Goal: Task Accomplishment & Management: Manage account settings

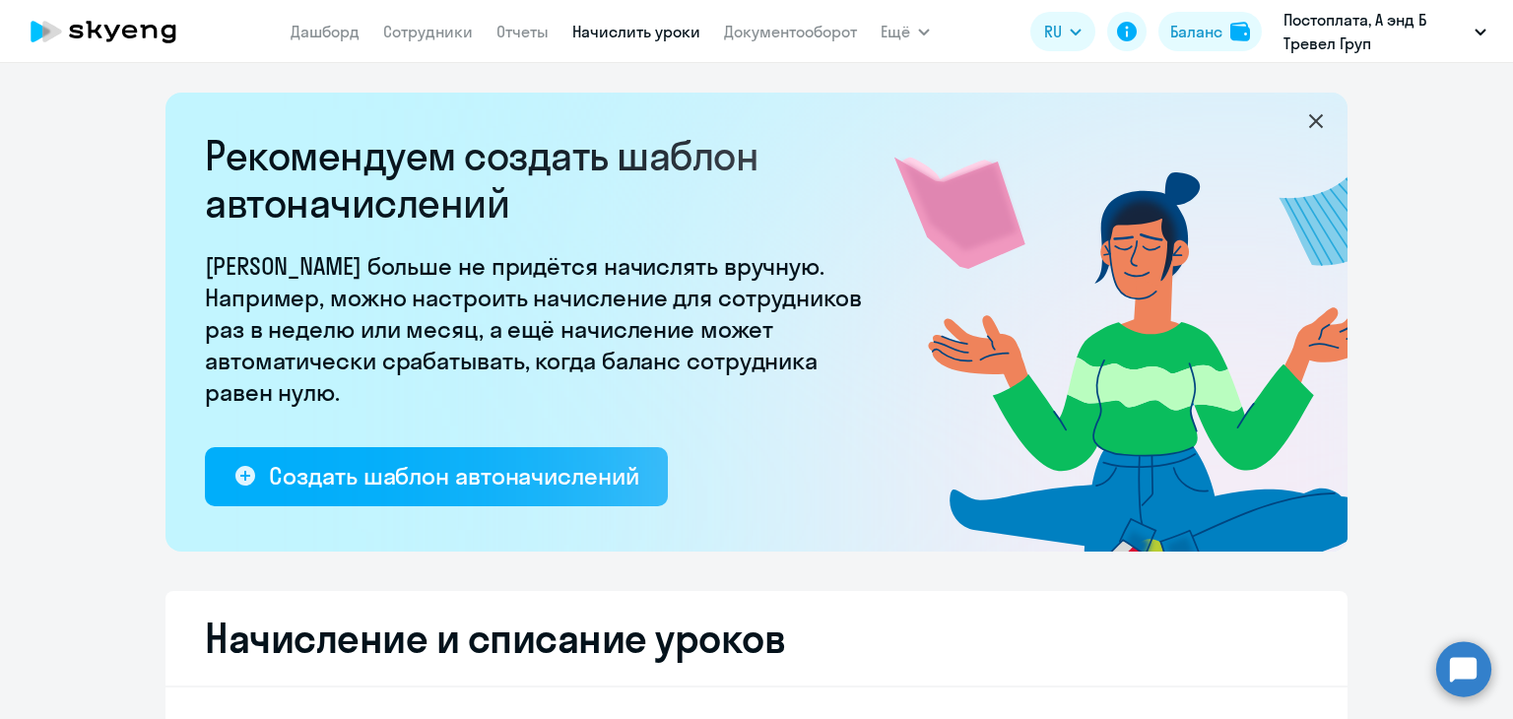
select select "10"
click at [164, 29] on icon at bounding box center [169, 34] width 15 height 19
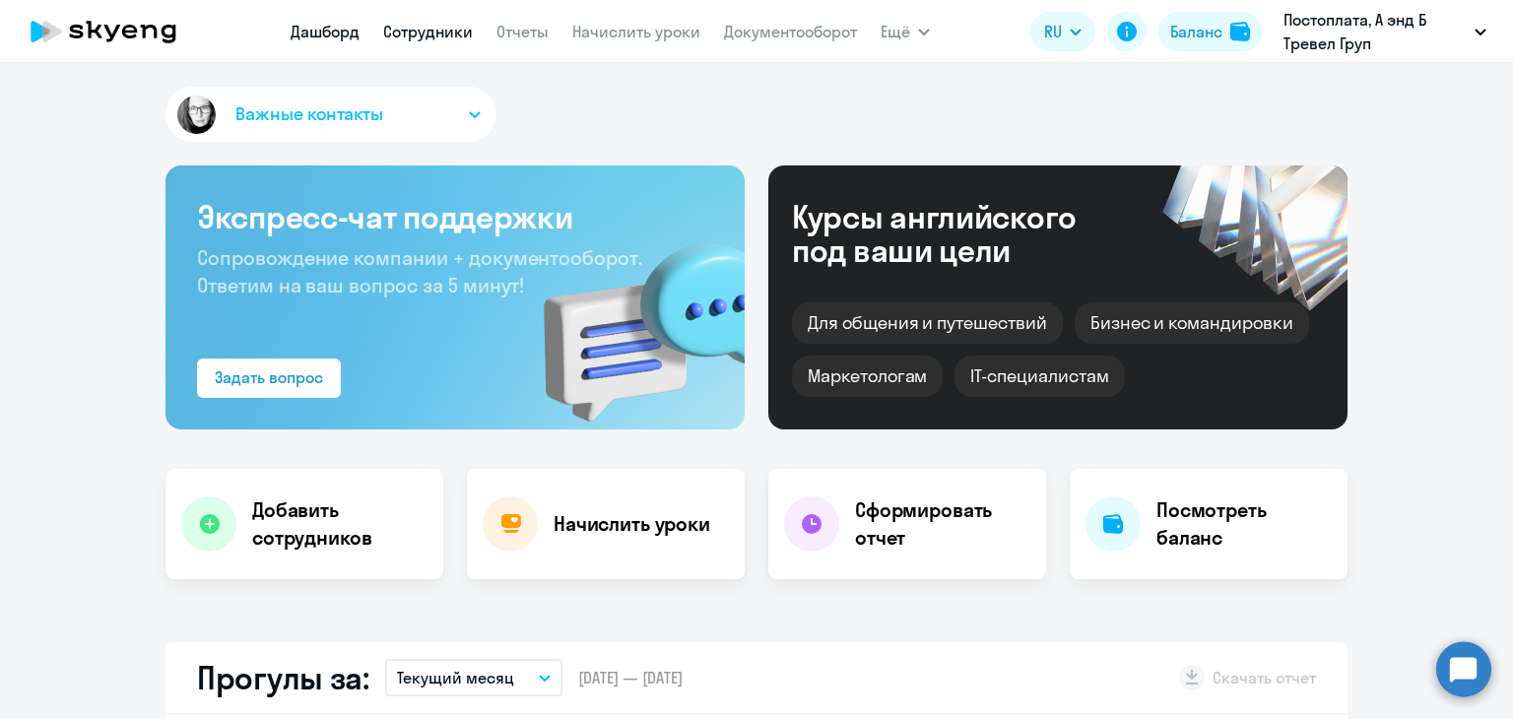
click at [431, 40] on link "Сотрудники" at bounding box center [428, 32] width 90 height 20
select select "30"
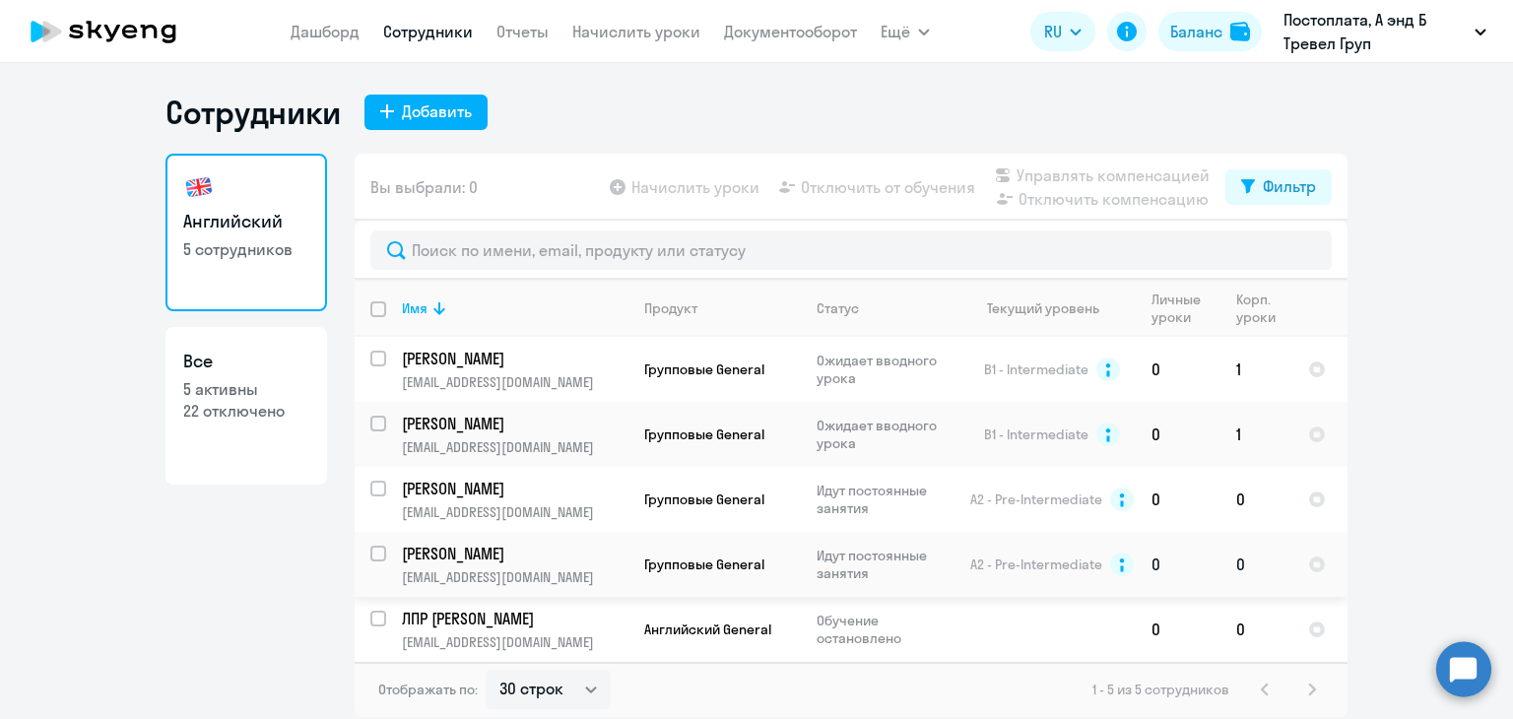
click at [370, 553] on input "select row 40450844" at bounding box center [389, 565] width 39 height 39
checkbox input "true"
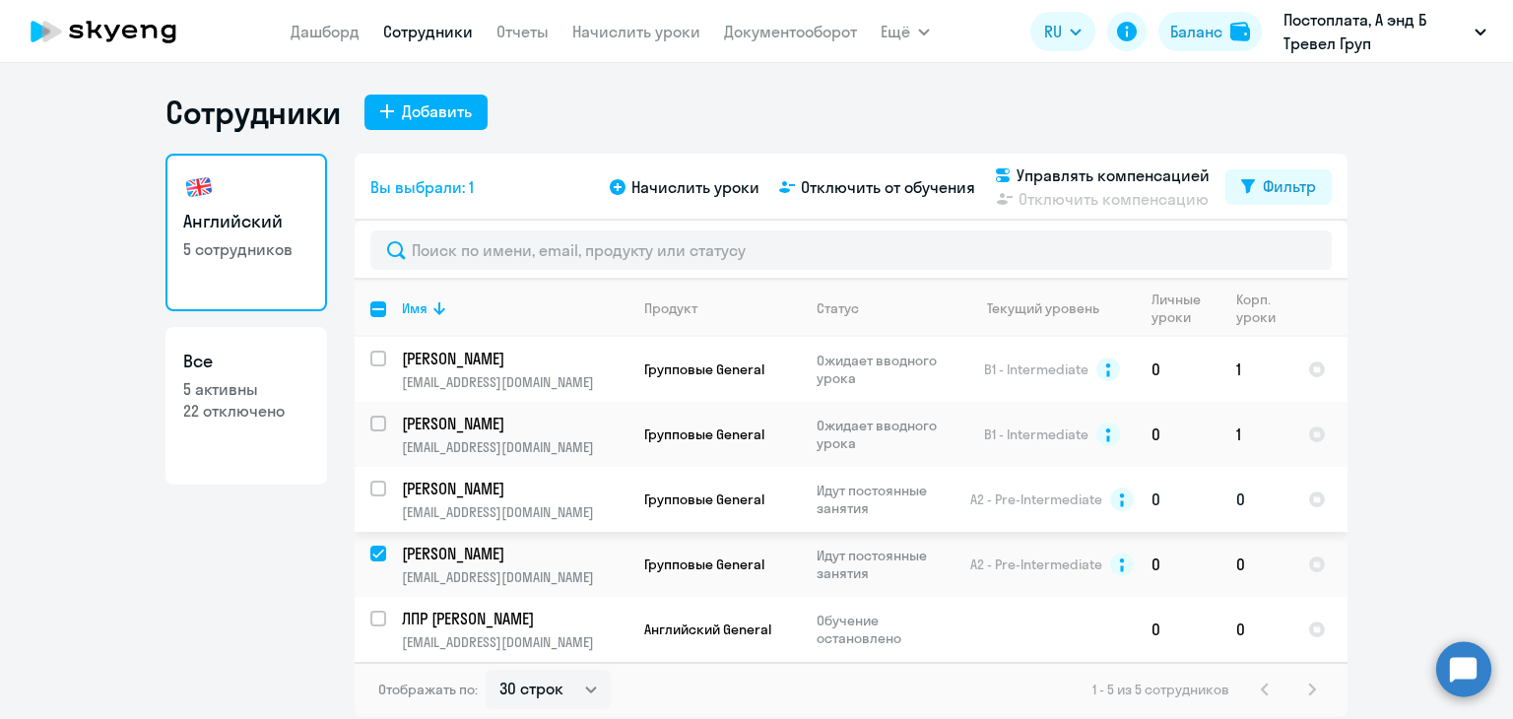
click at [370, 486] on input "select row 2131741" at bounding box center [389, 500] width 39 height 39
checkbox input "true"
click at [870, 181] on span "Отключить от обучения" at bounding box center [888, 187] width 174 height 24
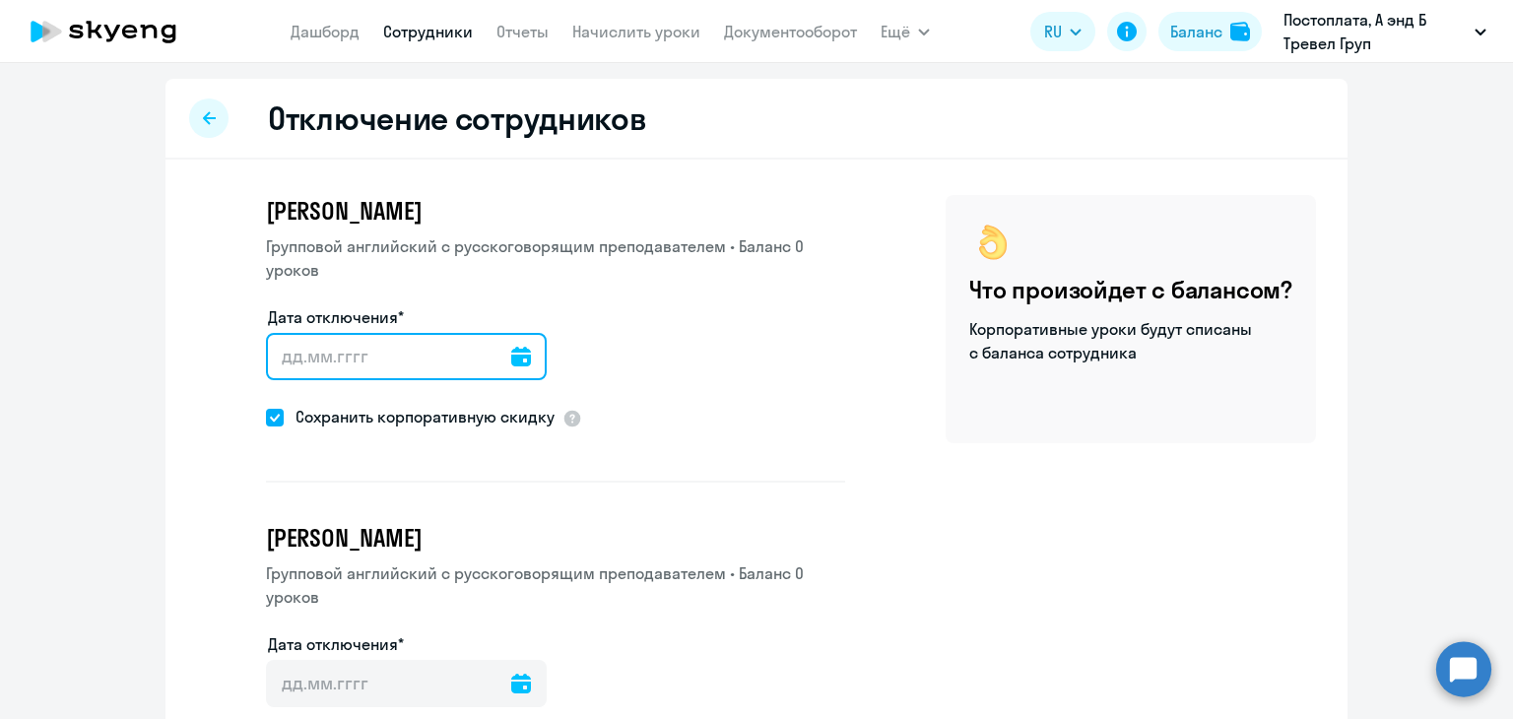
click at [493, 351] on input "Дата отключения*" at bounding box center [406, 356] width 281 height 47
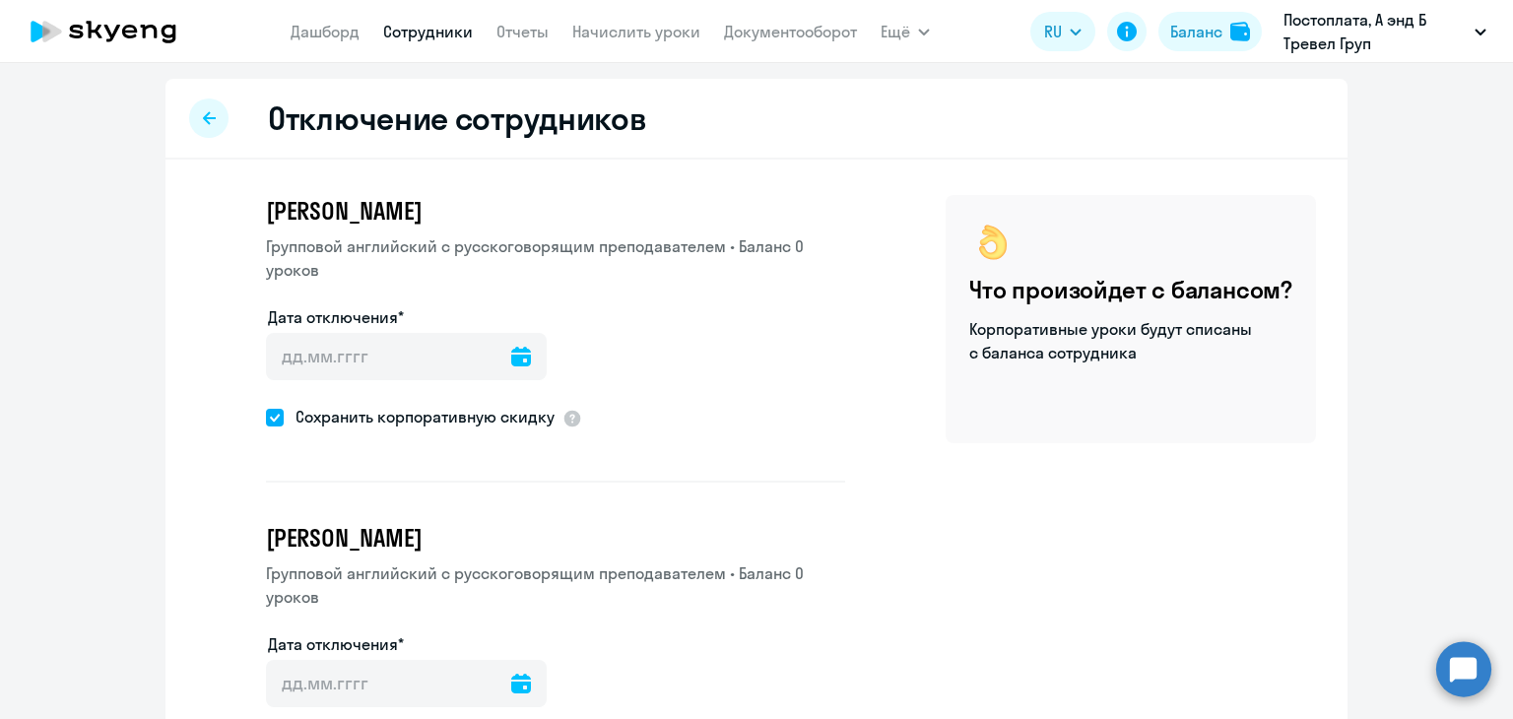
click at [511, 356] on icon at bounding box center [521, 357] width 20 height 20
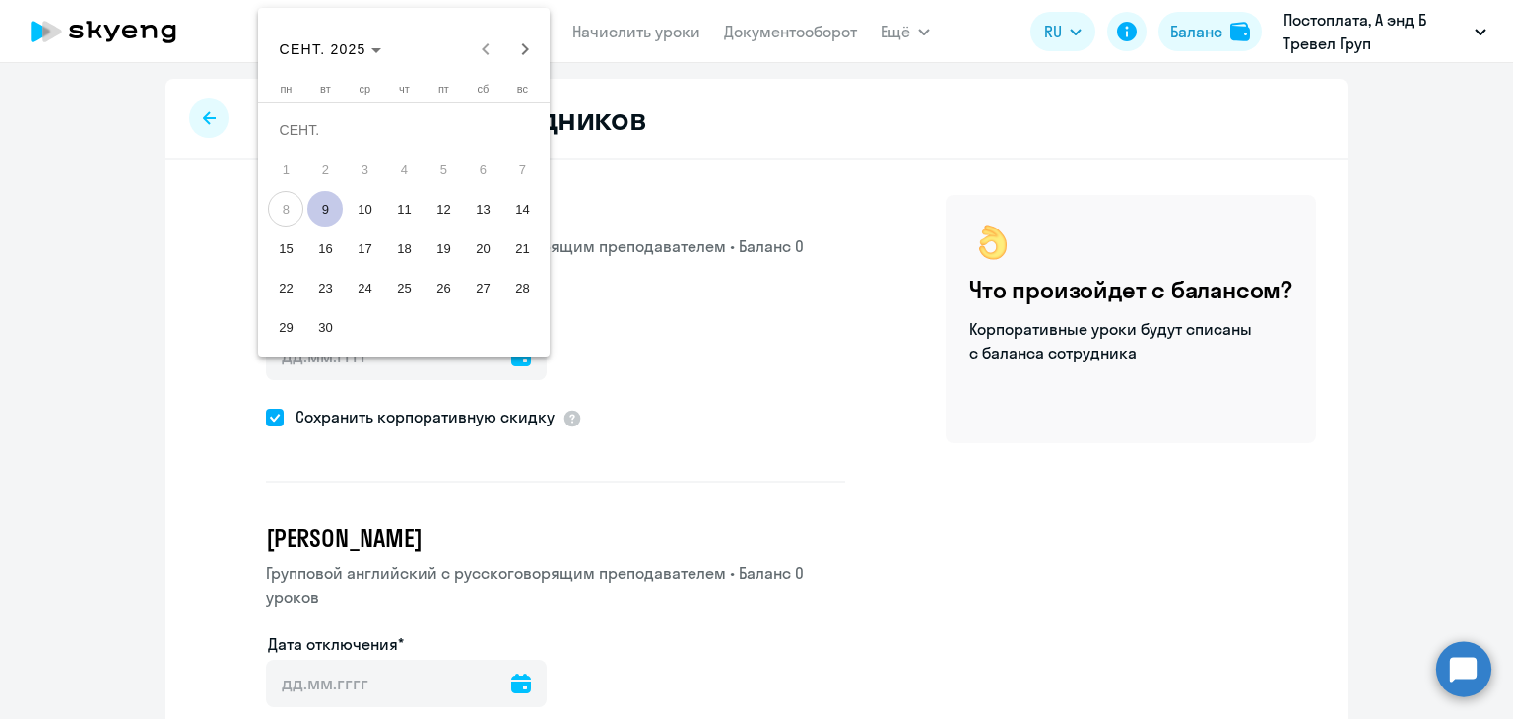
click at [323, 206] on span "9" at bounding box center [324, 208] width 35 height 35
type input "[DATE]"
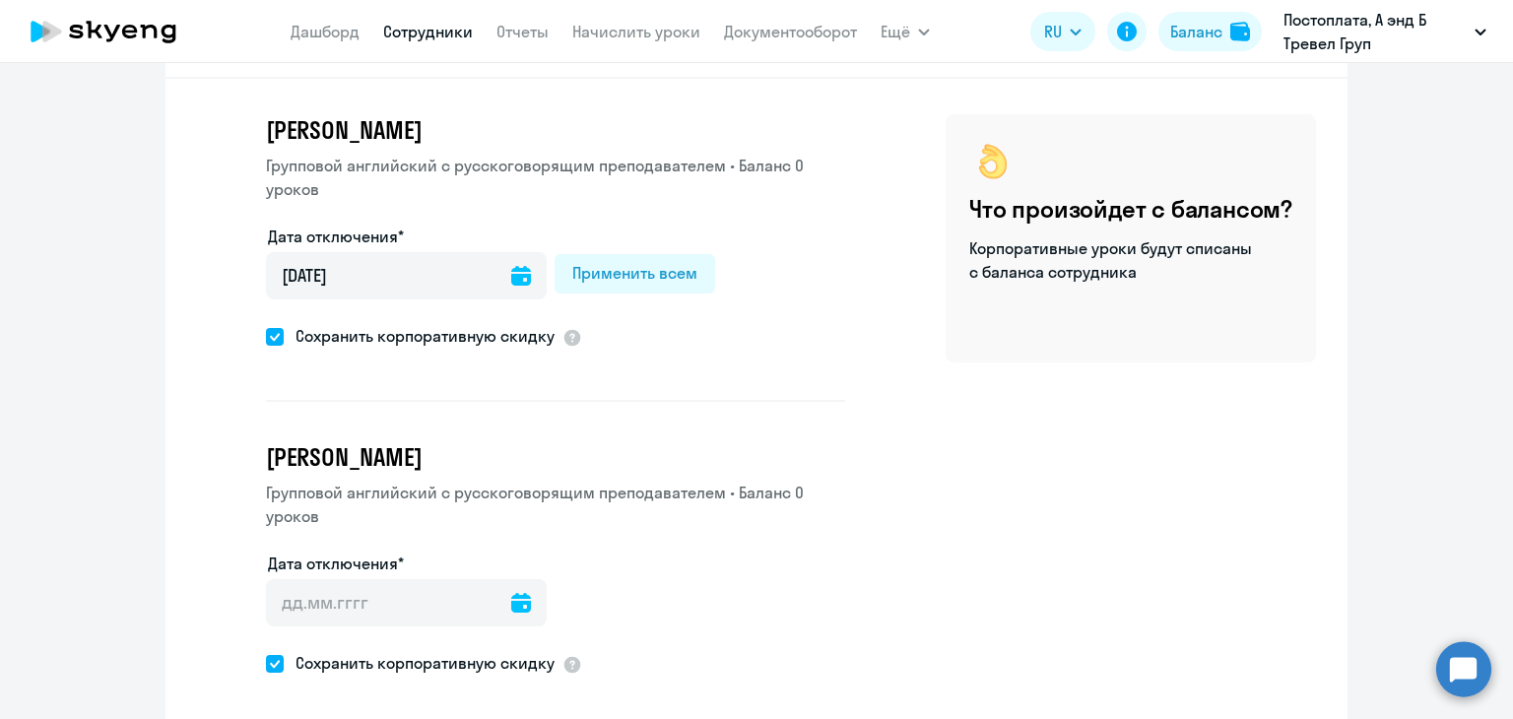
scroll to position [173, 0]
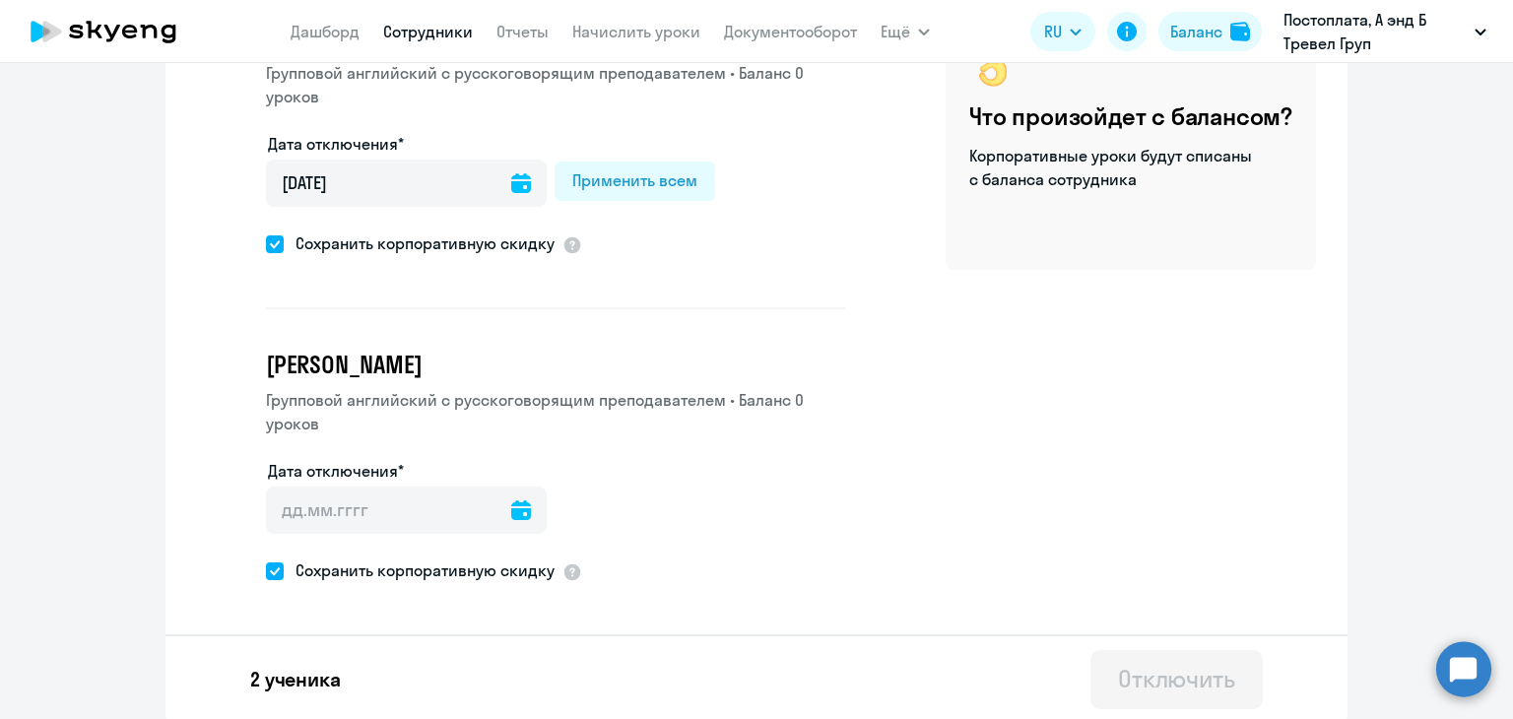
click at [511, 503] on icon at bounding box center [521, 511] width 20 height 20
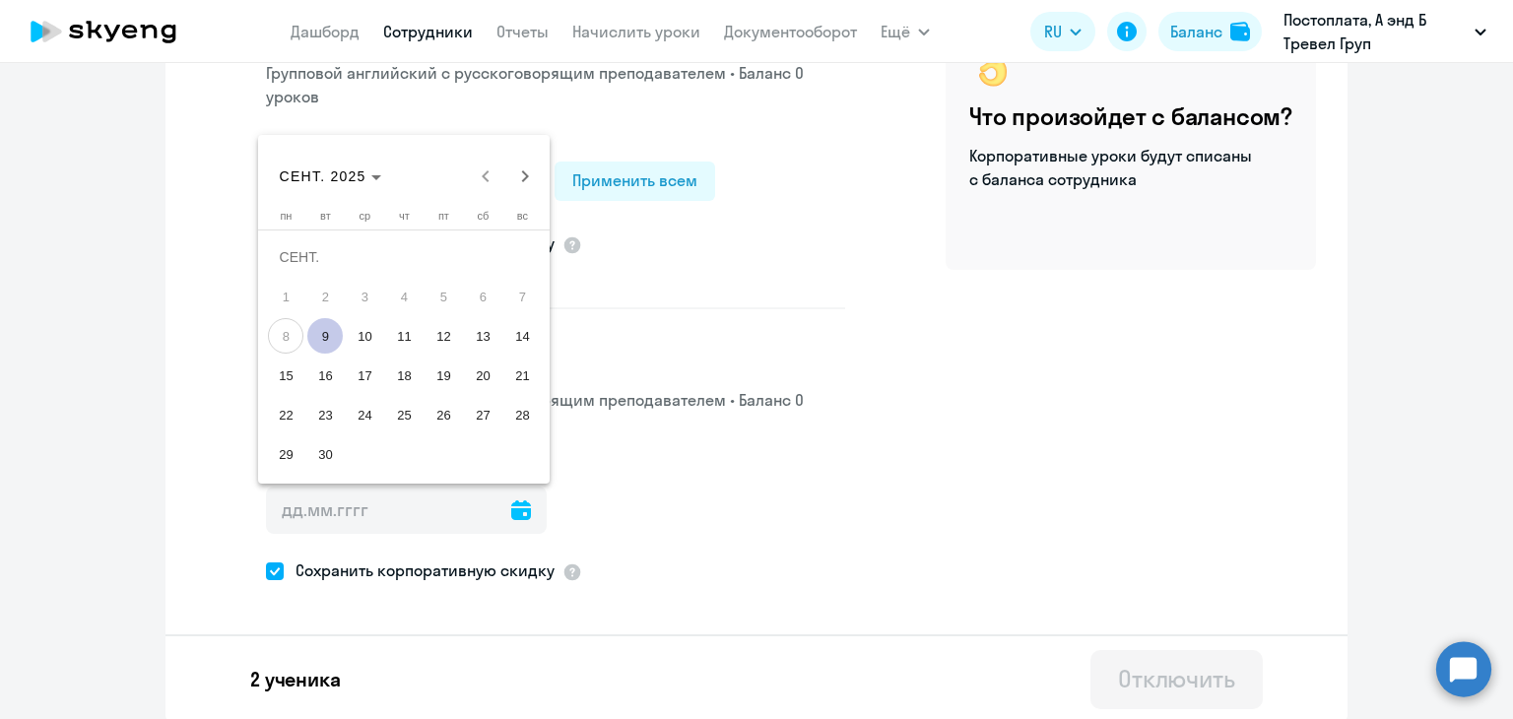
click at [330, 340] on span "9" at bounding box center [324, 335] width 35 height 35
type input "[DATE]"
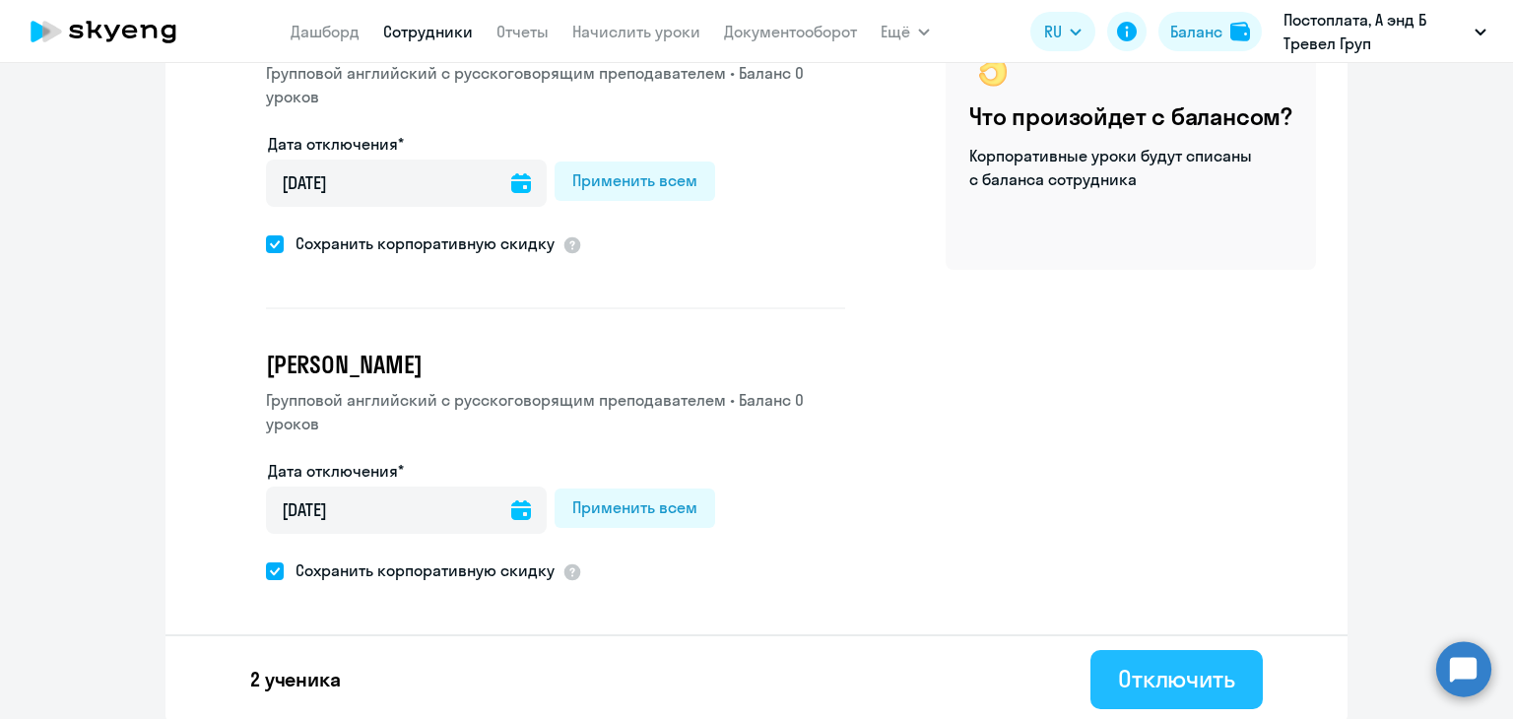
click at [1156, 680] on div "Отключить" at bounding box center [1176, 679] width 117 height 32
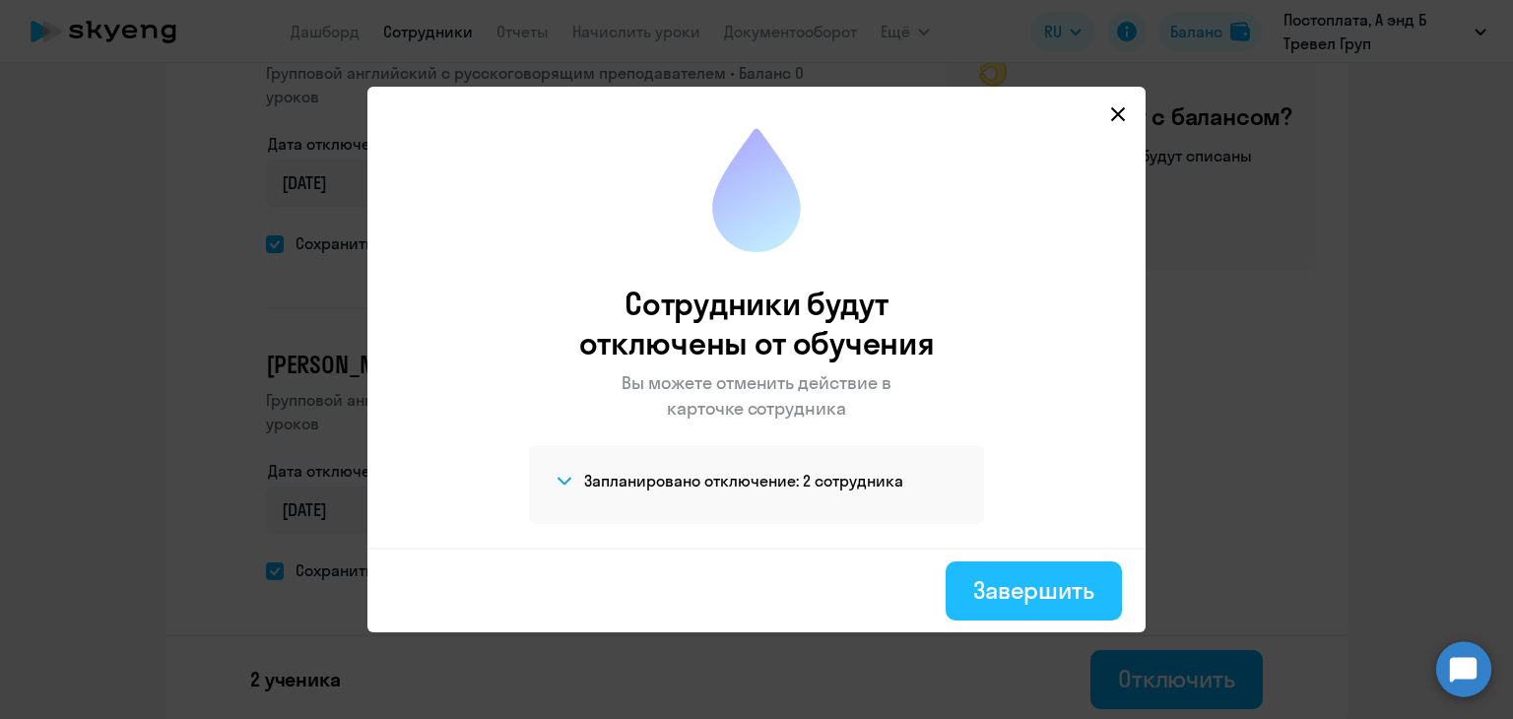
click at [1042, 586] on div "Завершить" at bounding box center [1033, 590] width 121 height 32
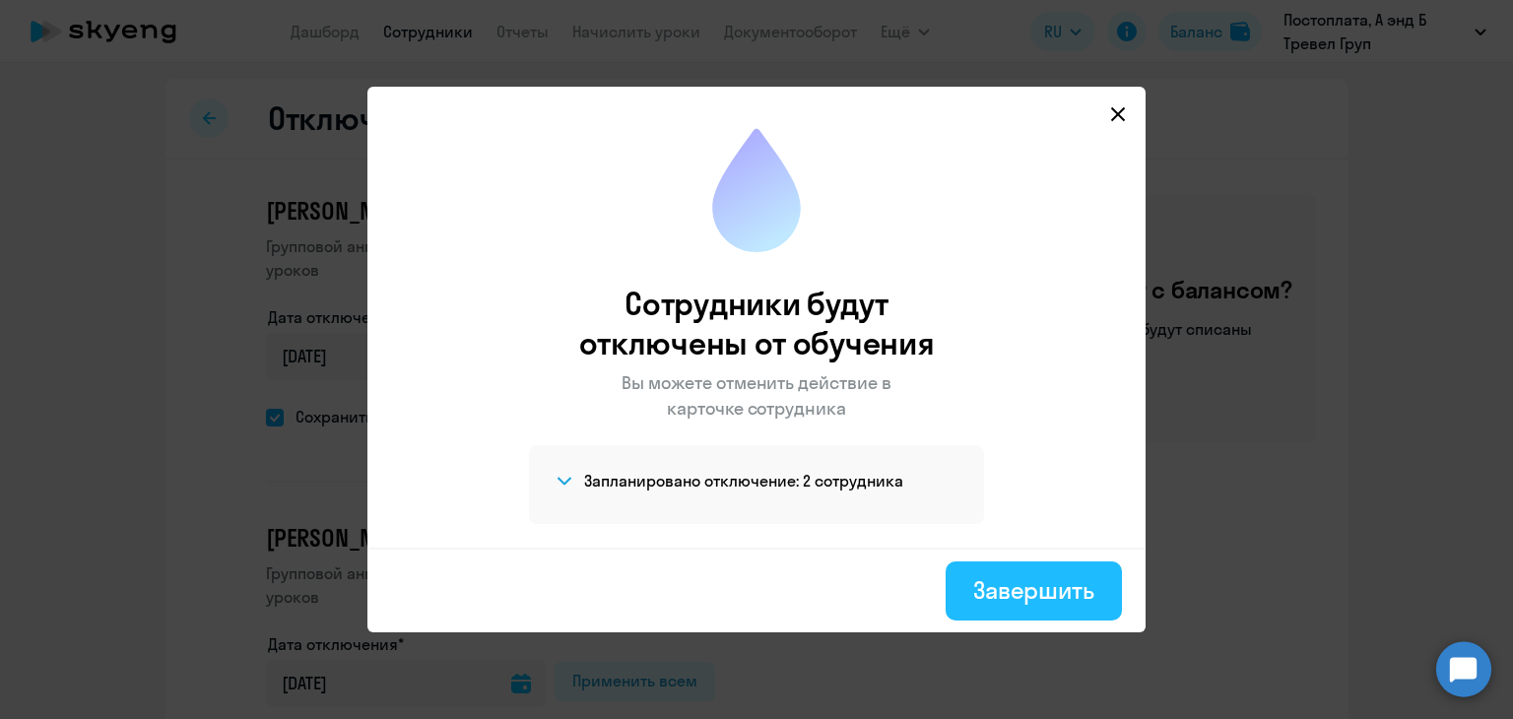
select select "30"
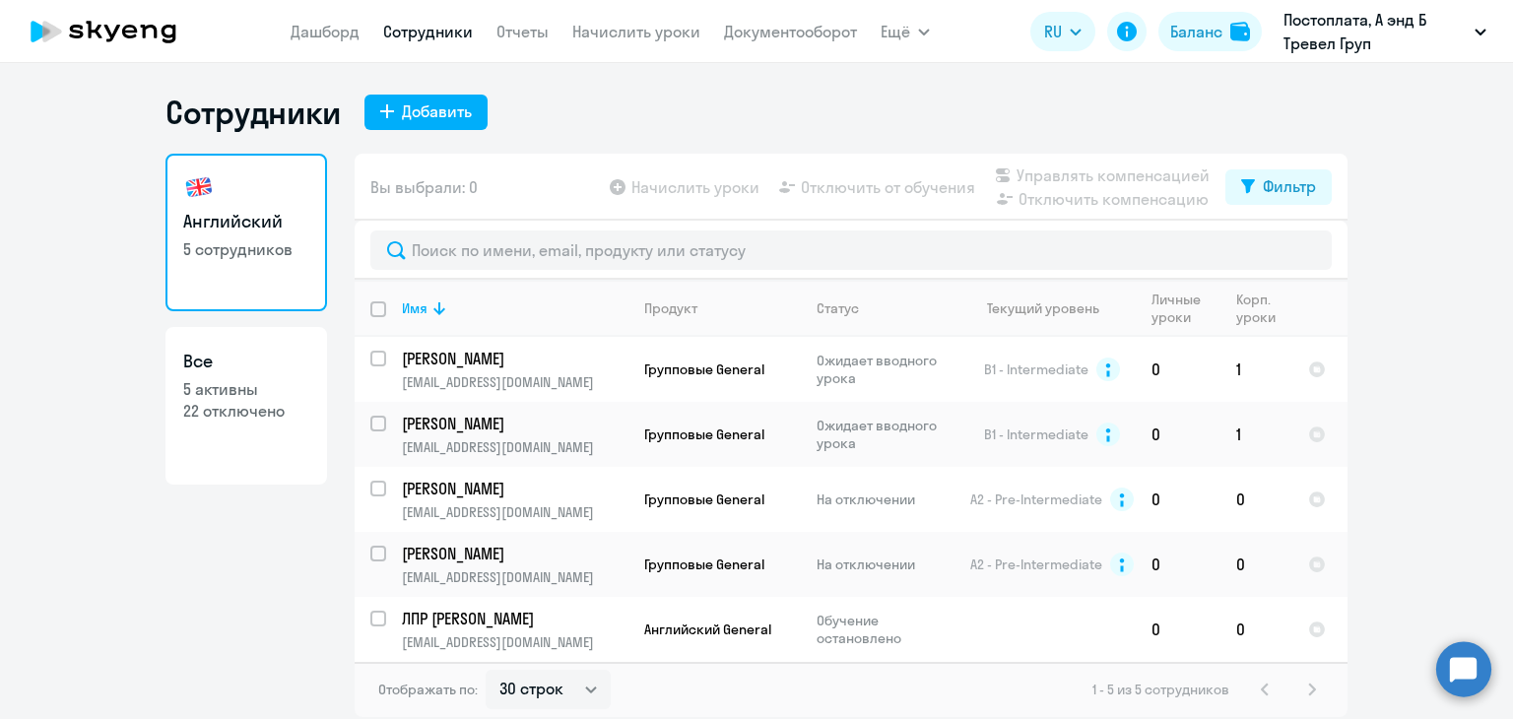
click at [110, 32] on icon at bounding box center [112, 33] width 16 height 17
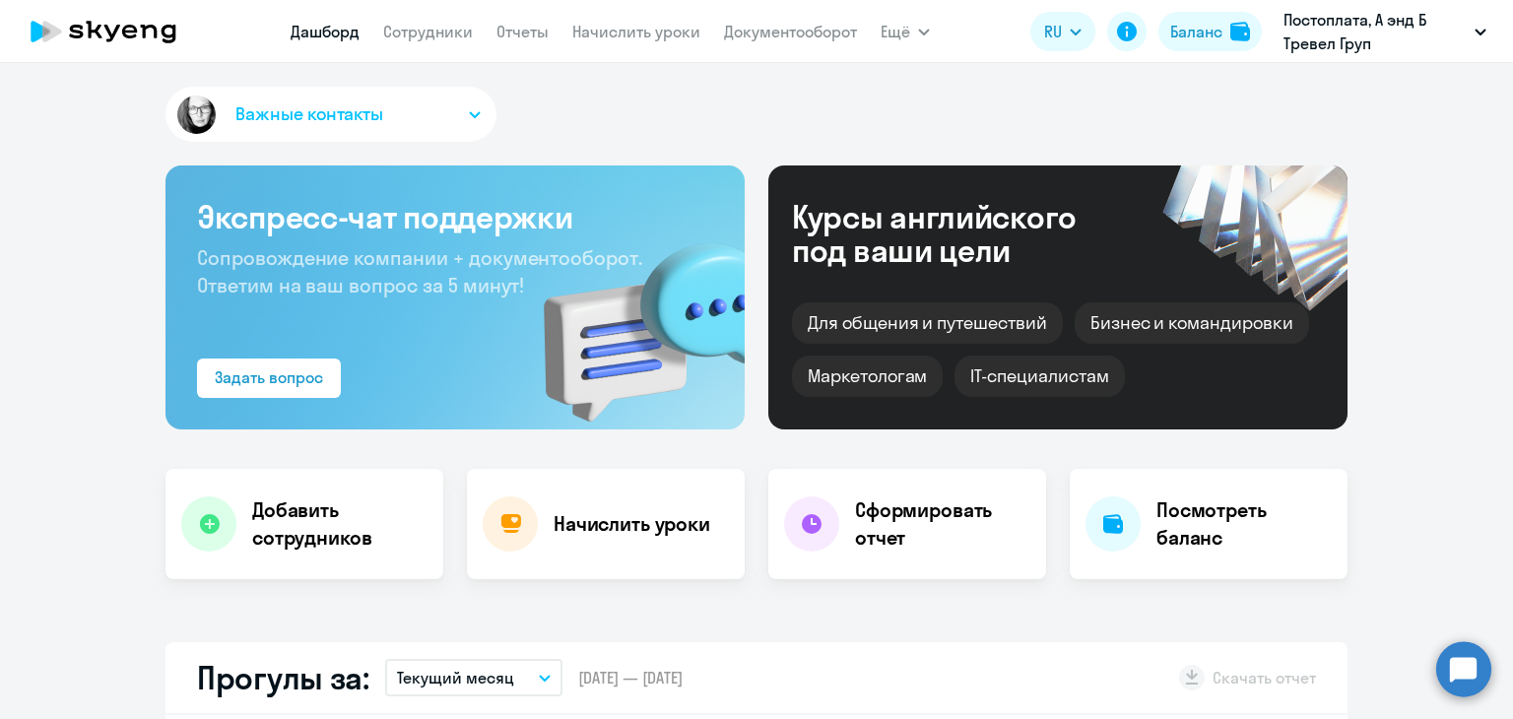
select select "30"
click at [433, 28] on link "Сотрудники" at bounding box center [428, 32] width 90 height 20
select select "30"
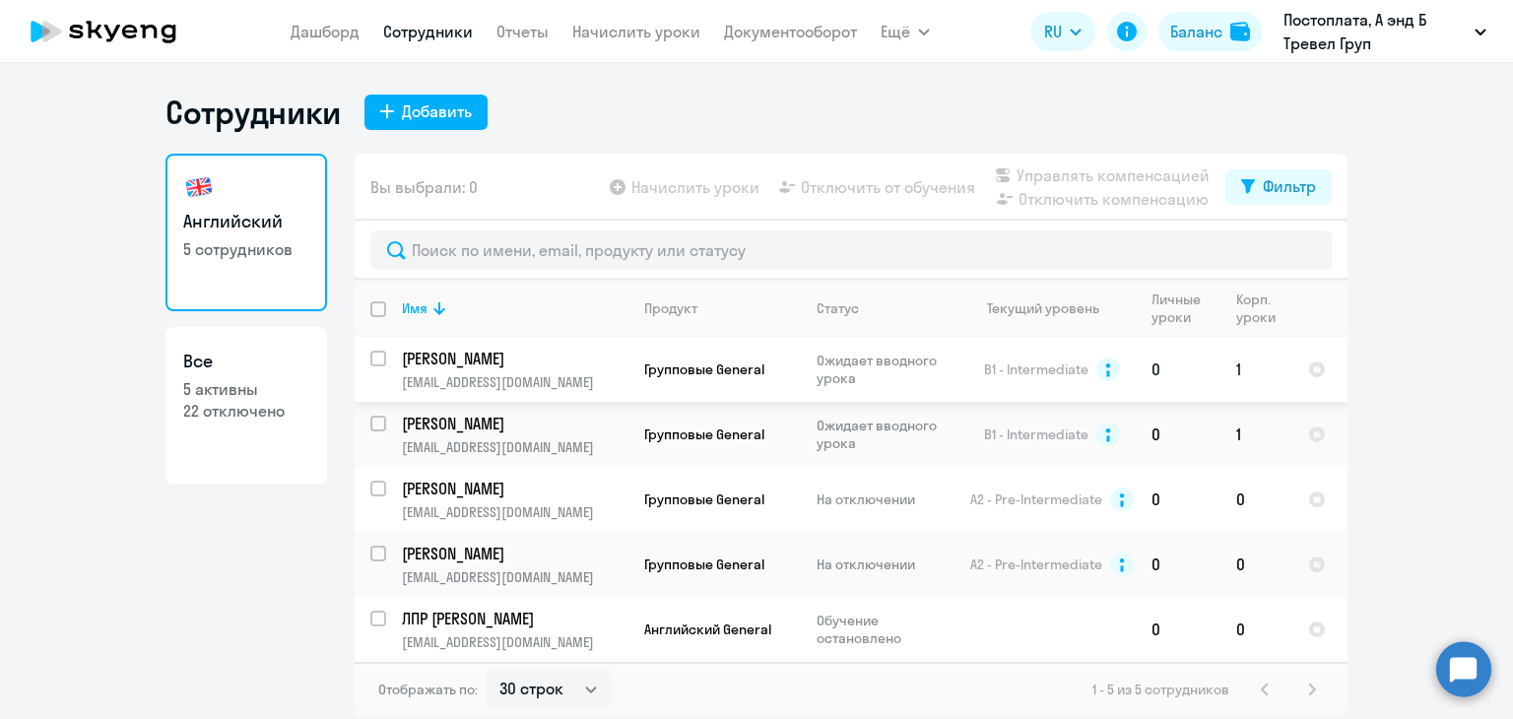
click at [374, 358] on input "select row 38492368" at bounding box center [389, 370] width 39 height 39
checkbox input "true"
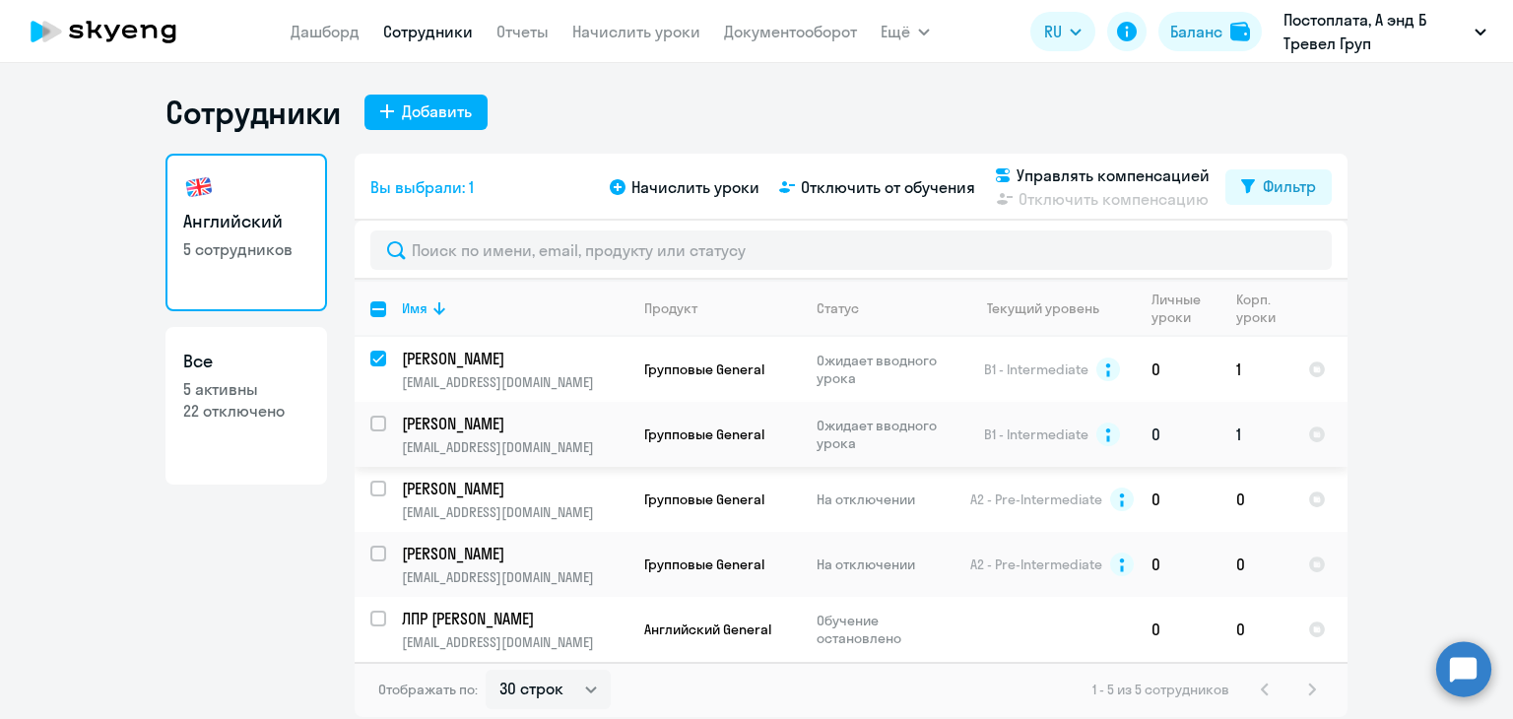
click at [373, 422] on input "select row 38492357" at bounding box center [389, 435] width 39 height 39
checkbox input "true"
click at [709, 186] on span "Начислить уроки" at bounding box center [696, 187] width 128 height 24
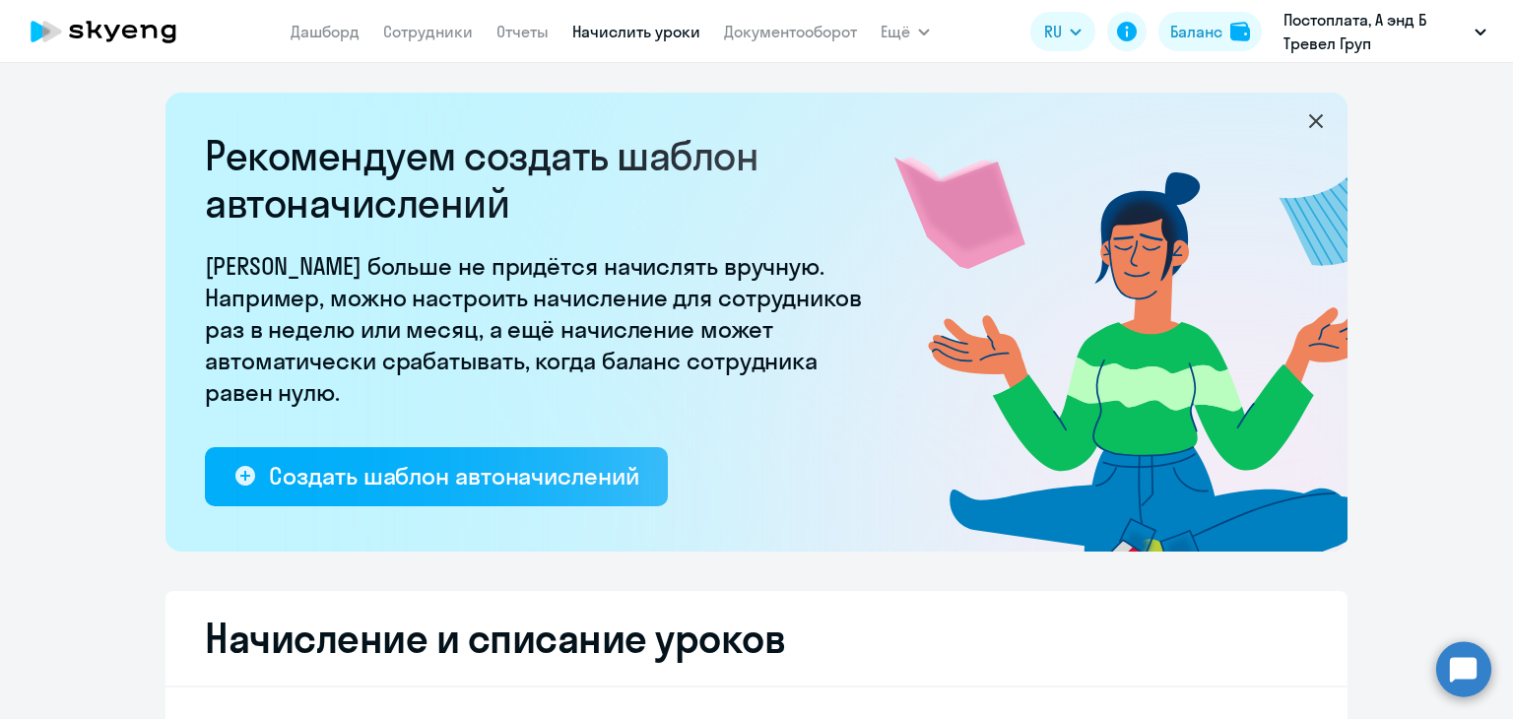
select select "10"
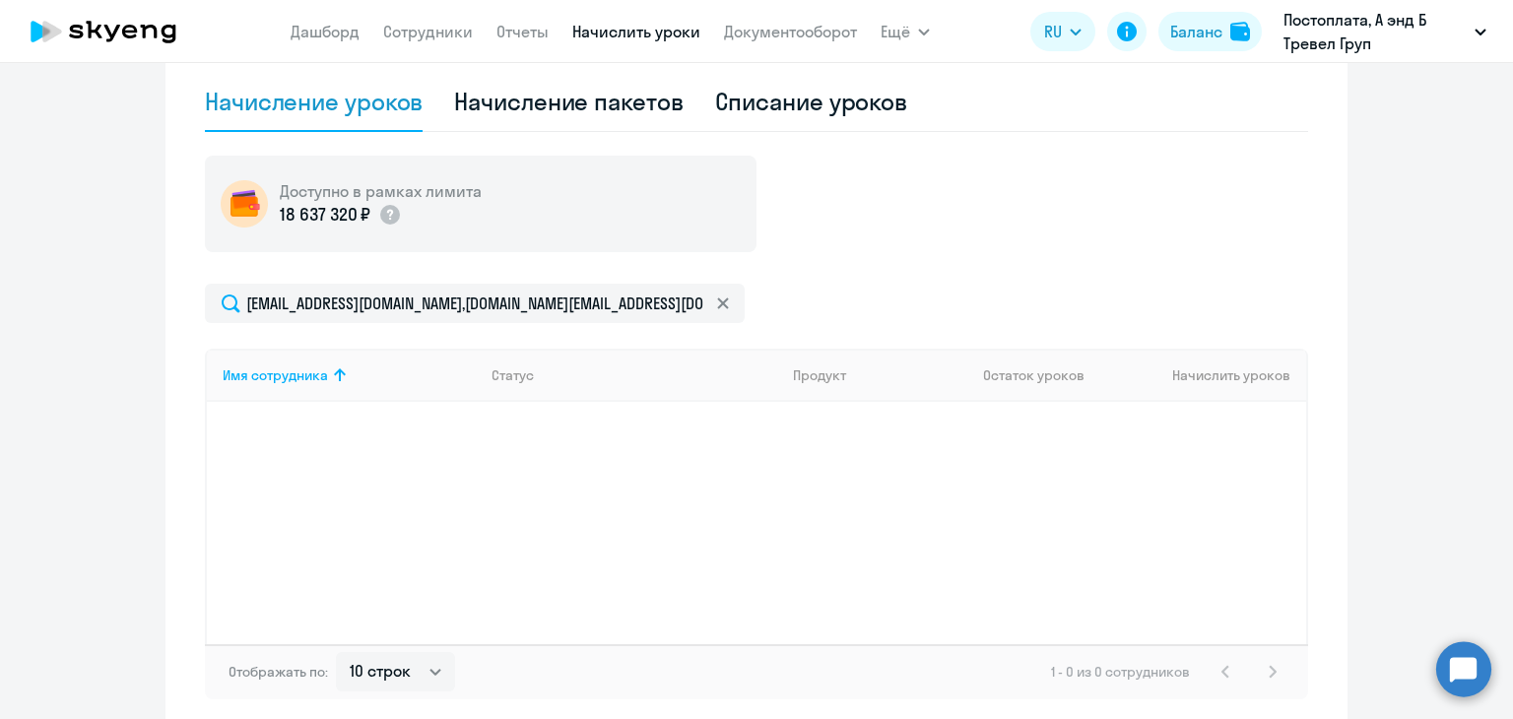
scroll to position [532, 0]
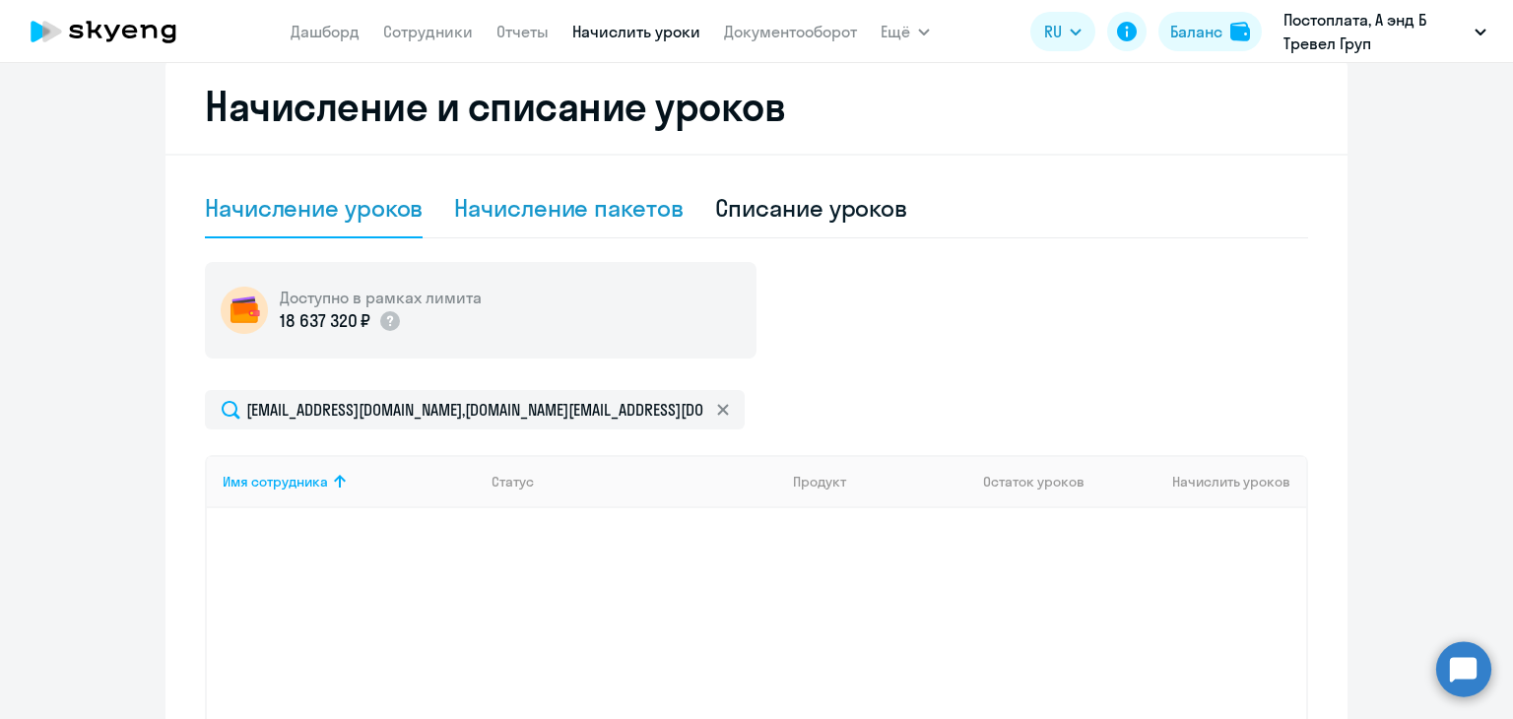
click at [544, 203] on div "Начисление пакетов" at bounding box center [568, 208] width 229 height 32
select select "10"
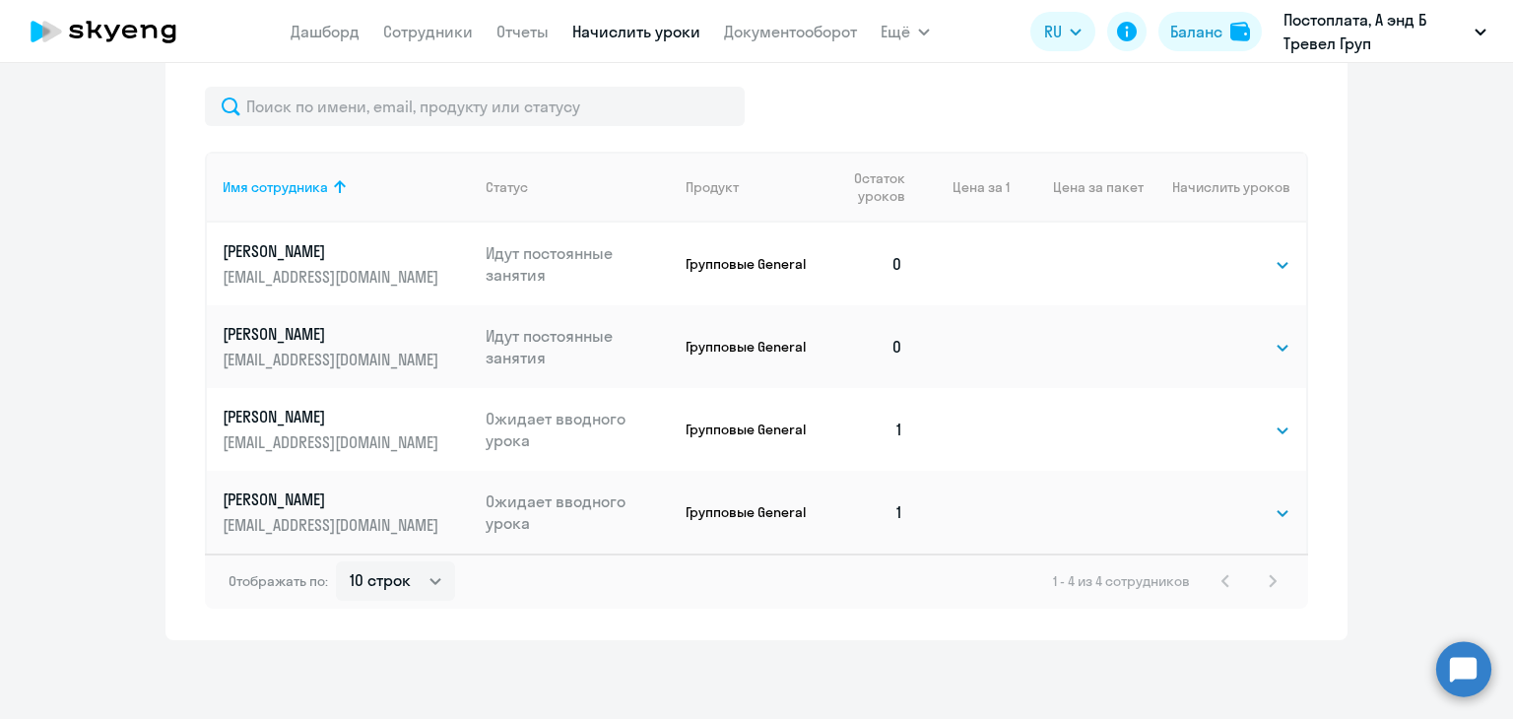
scroll to position [836, 0]
click at [1258, 434] on select "Выбрать 1 4 8 16 32 64" at bounding box center [1250, 431] width 81 height 24
select select "4"
click at [1210, 419] on select "Выбрать 1 4 8 16 32 64" at bounding box center [1250, 431] width 81 height 24
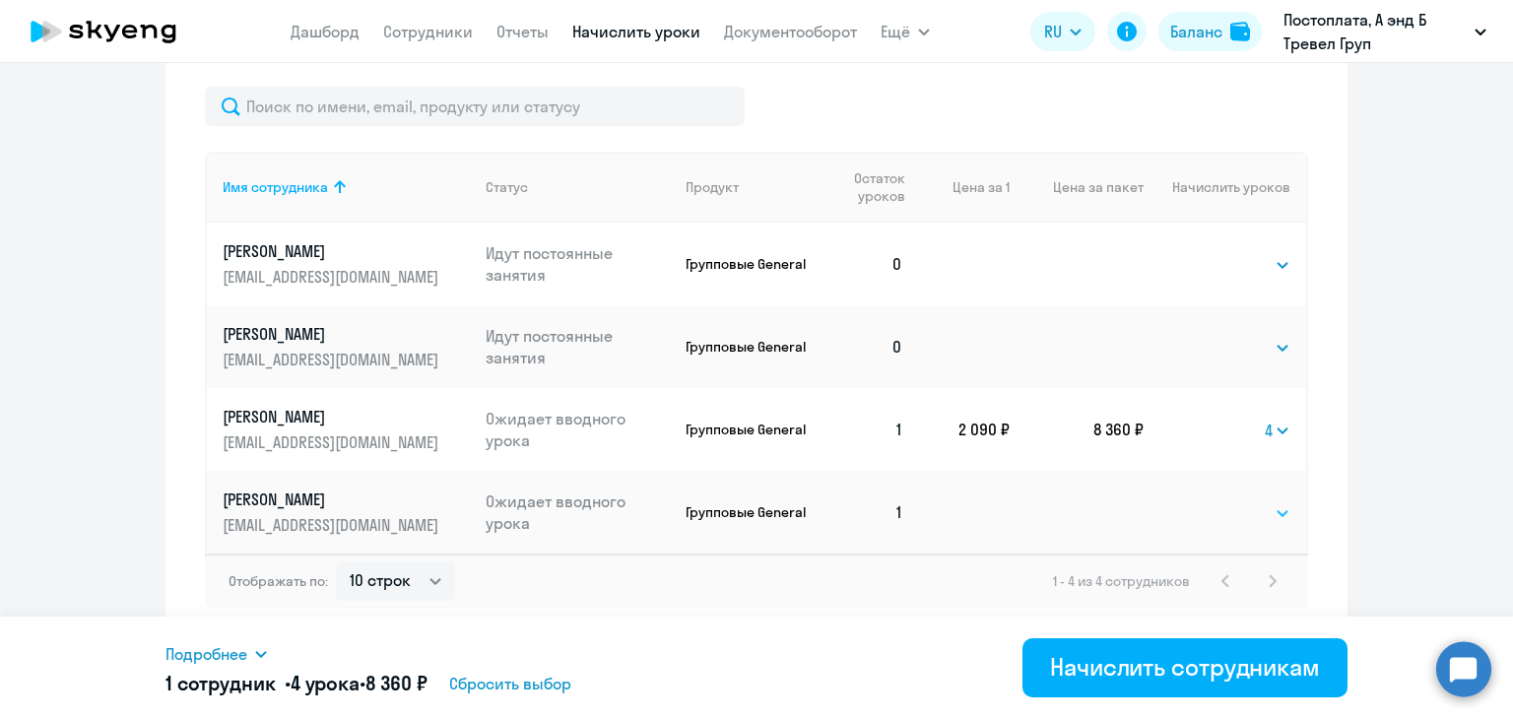
click at [1246, 509] on select "Выбрать 1 4 8 16 32 64" at bounding box center [1250, 514] width 81 height 24
select select "4"
click at [1210, 502] on select "Выбрать 1 4 8 16 32 64" at bounding box center [1250, 514] width 81 height 24
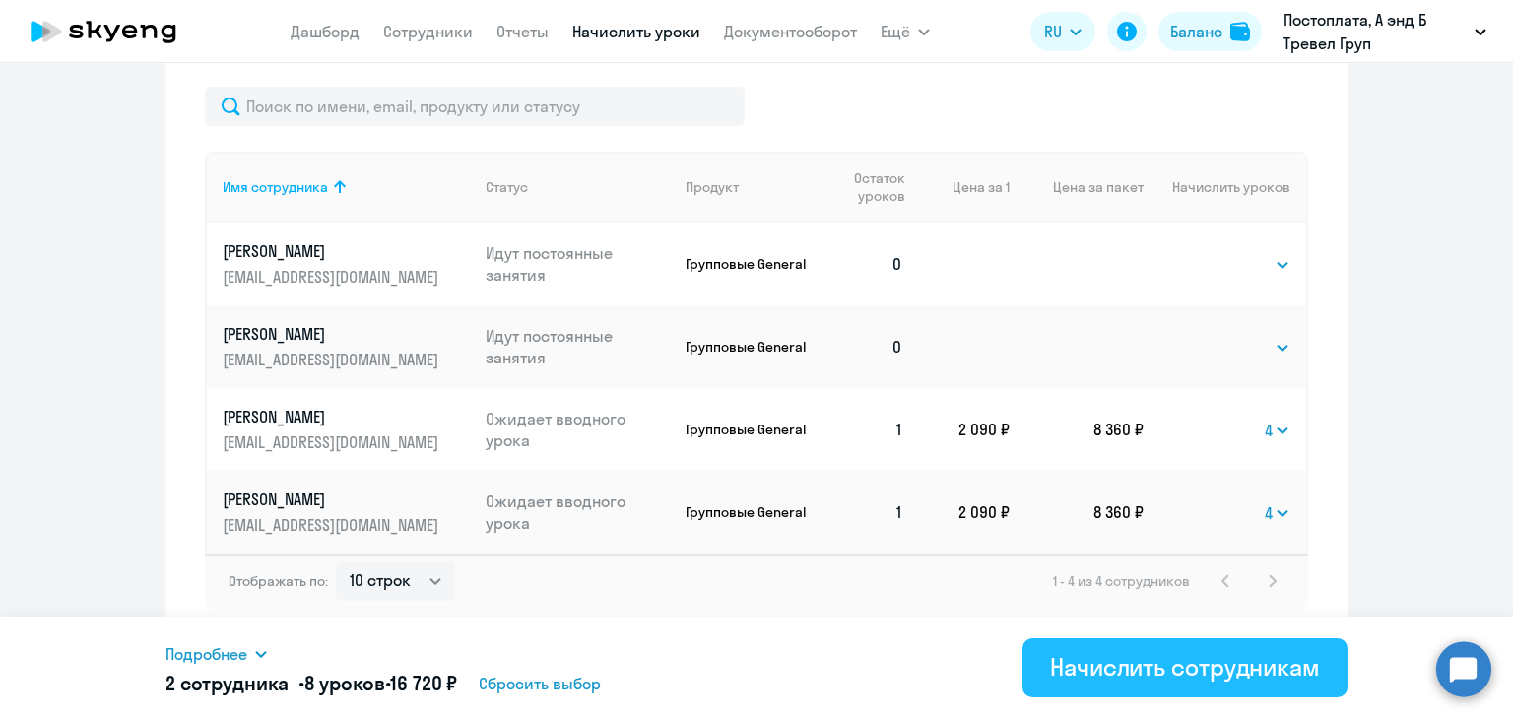
click at [1143, 661] on div "Начислить сотрудникам" at bounding box center [1185, 667] width 270 height 32
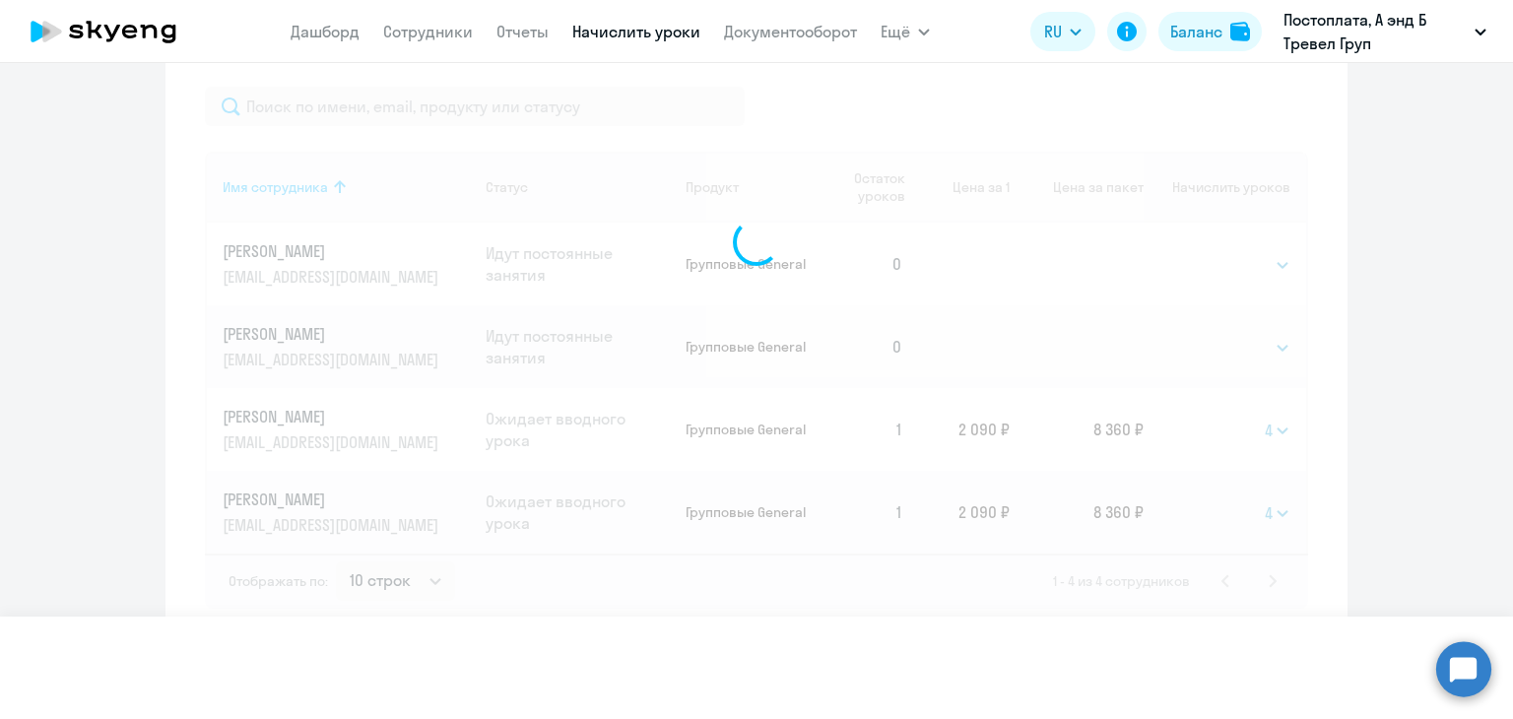
select select
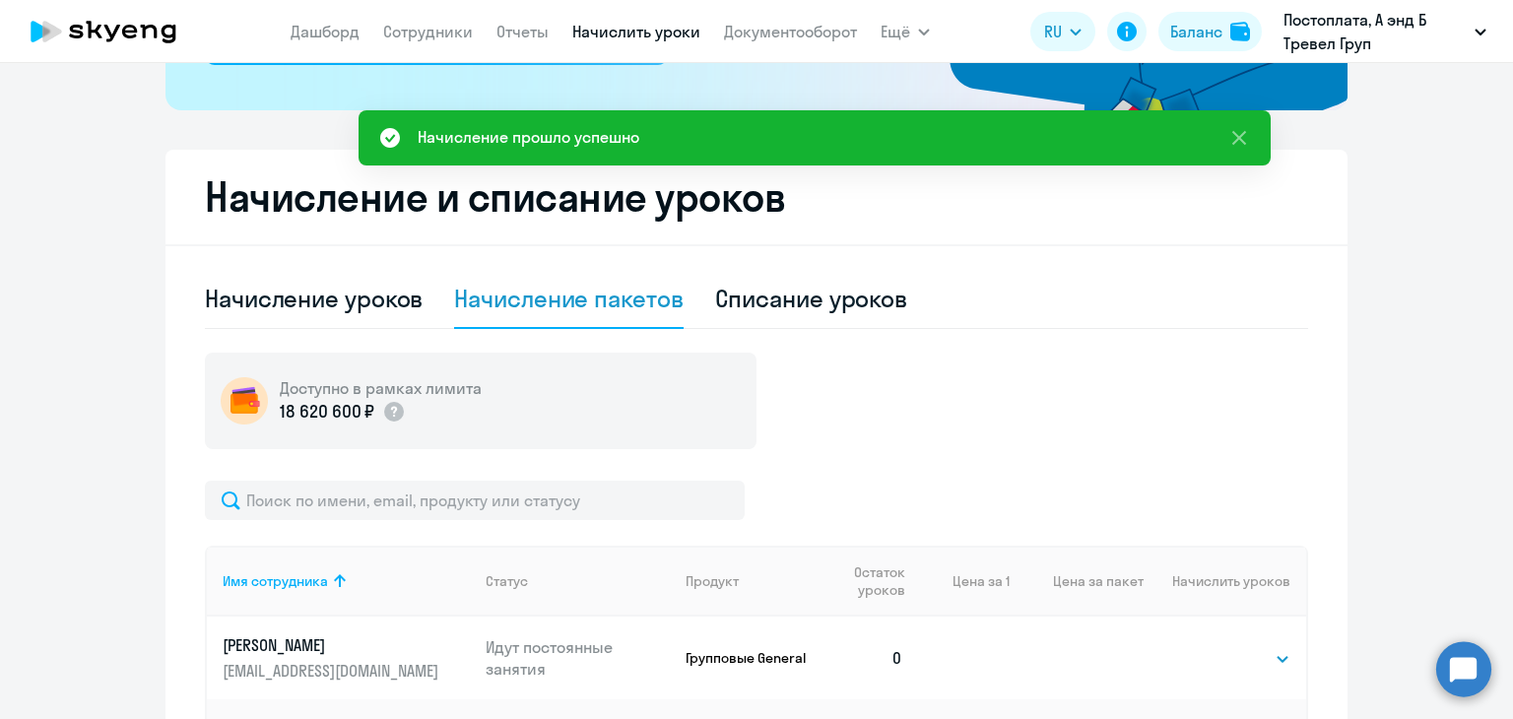
click at [124, 21] on icon at bounding box center [103, 31] width 173 height 49
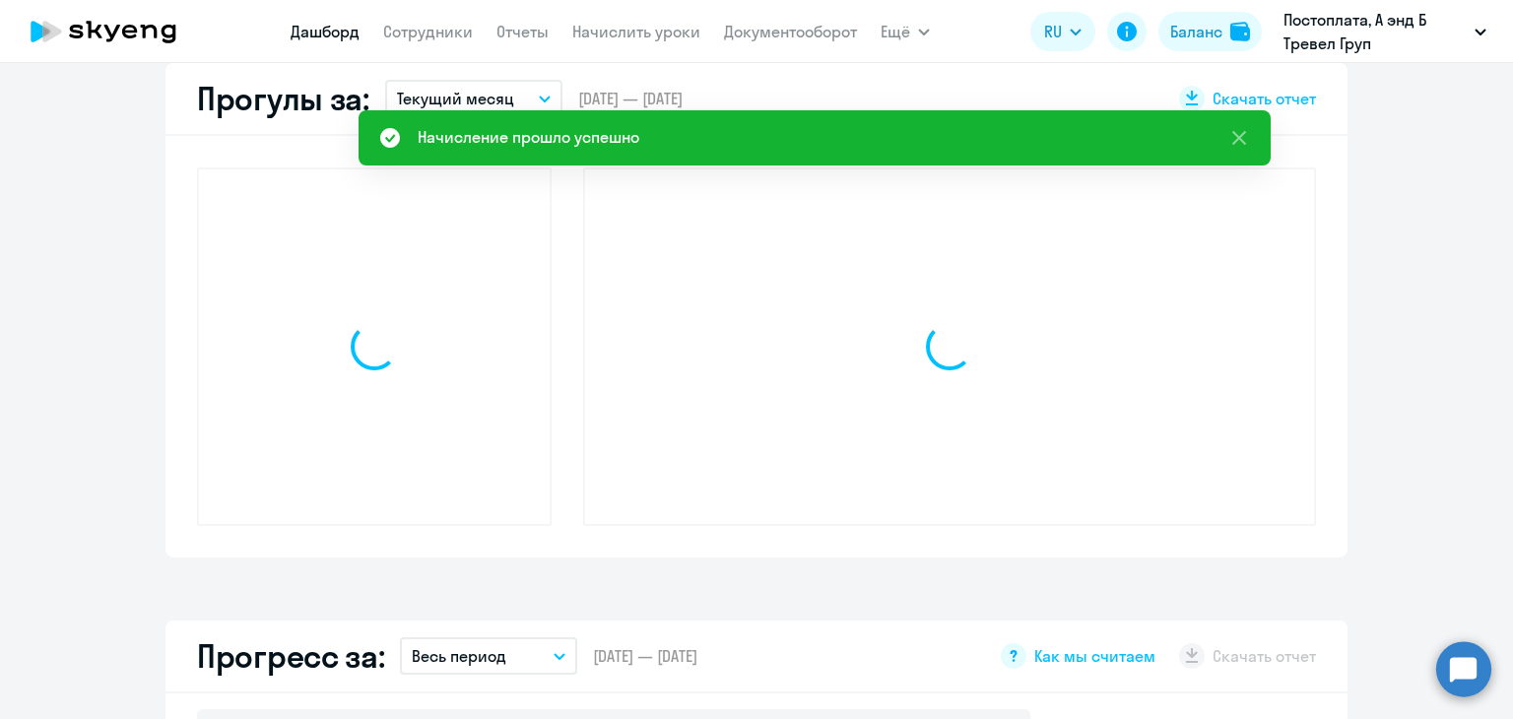
scroll to position [579, 0]
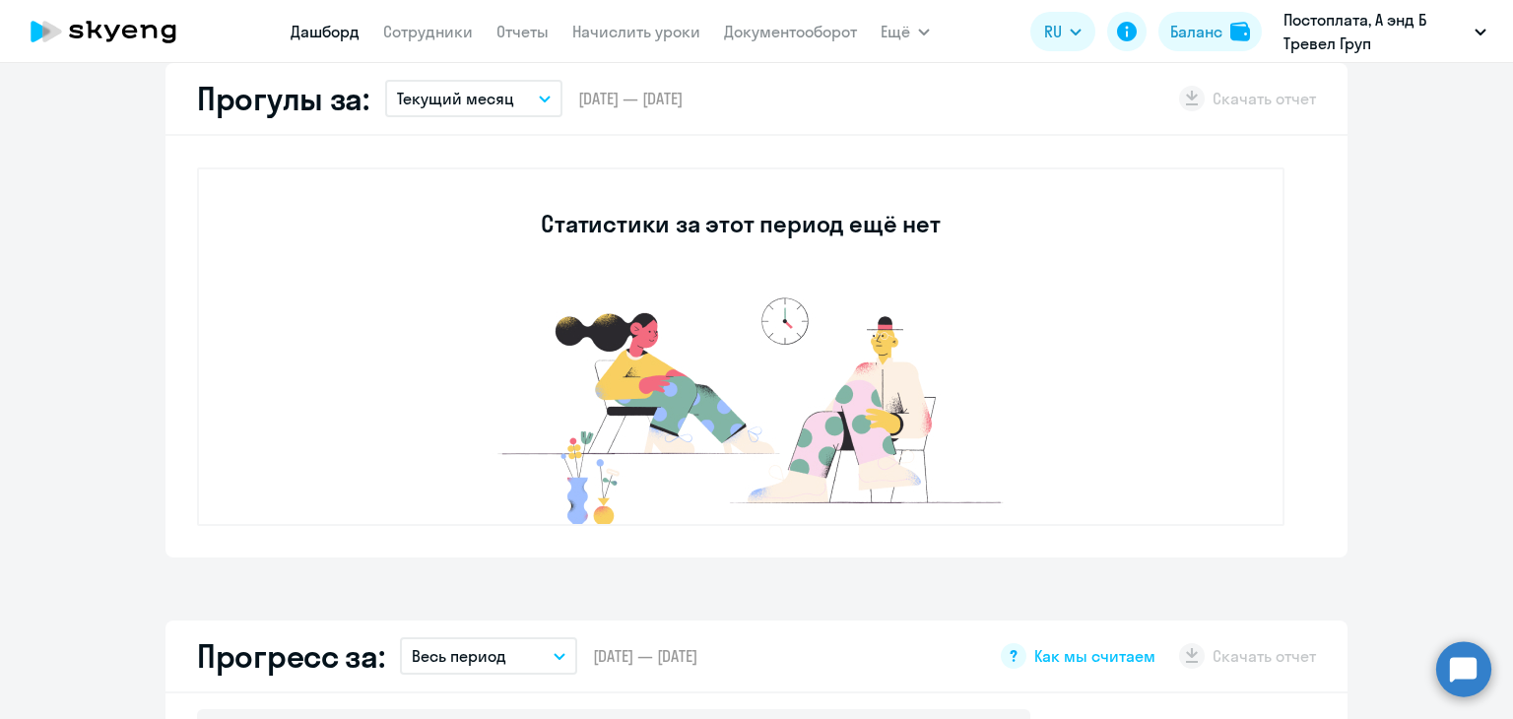
select select "30"
